Goal: Task Accomplishment & Management: Manage account settings

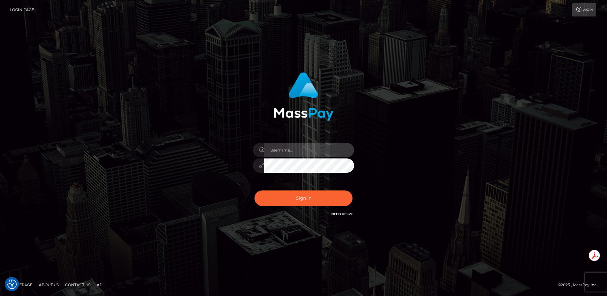
type input "egblue"
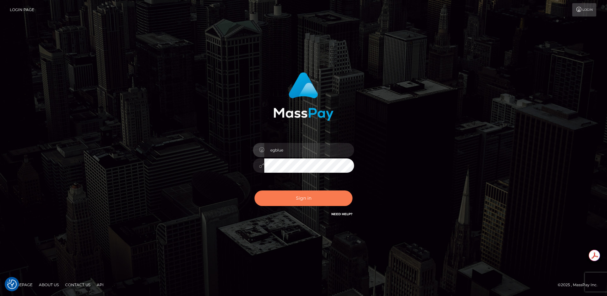
click at [303, 194] on button "Sign in" at bounding box center [304, 198] width 98 height 16
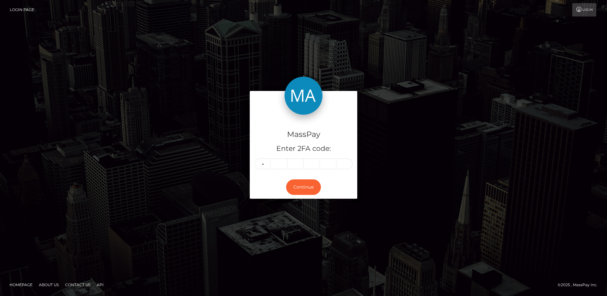
type input "7"
type input "3"
type input "8"
type input "6"
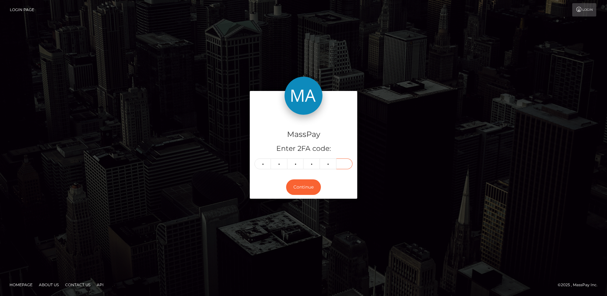
type input "3"
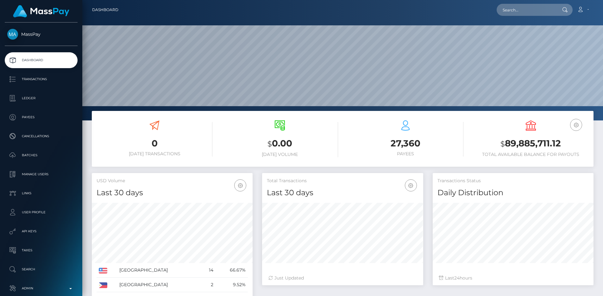
scroll to position [112, 161]
click at [49, 178] on p "Manage Users" at bounding box center [41, 173] width 68 height 9
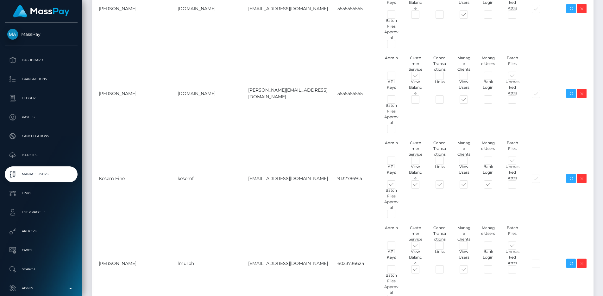
type input "egblue"
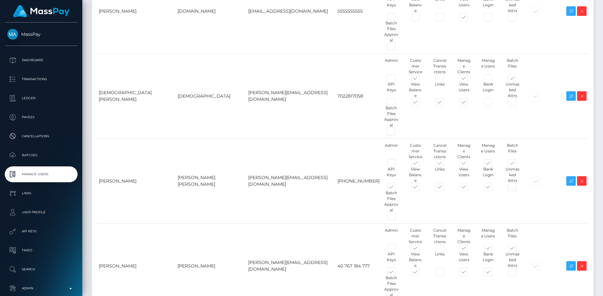
scroll to position [2464, 0]
